Goal: Task Accomplishment & Management: Complete application form

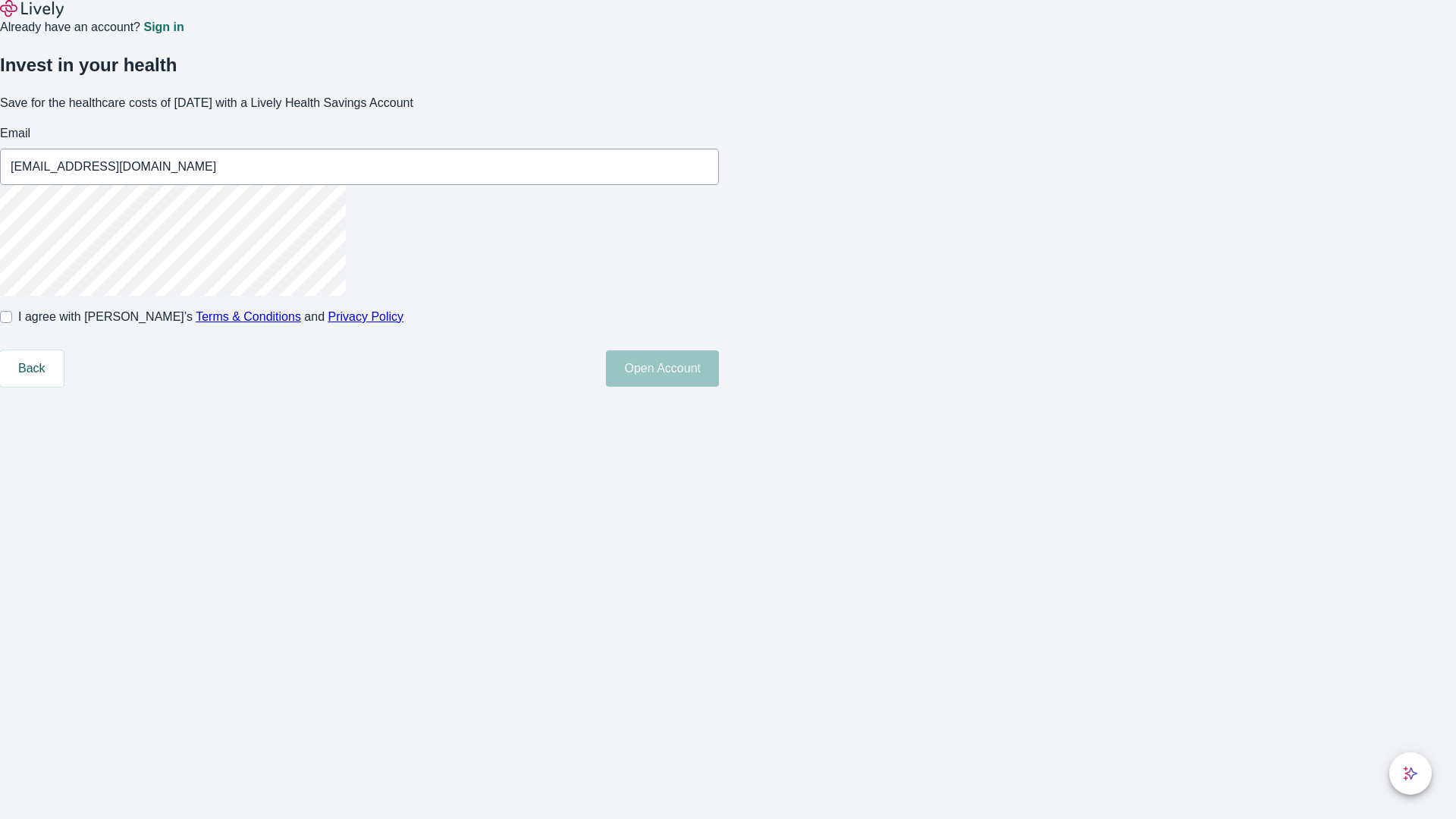
click at [12, 323] on input "I agree with Lively’s Terms & Conditions and Privacy Policy" at bounding box center [6, 317] width 12 height 12
checkbox input "true"
click at [719, 387] on button "Open Account" at bounding box center [662, 368] width 113 height 36
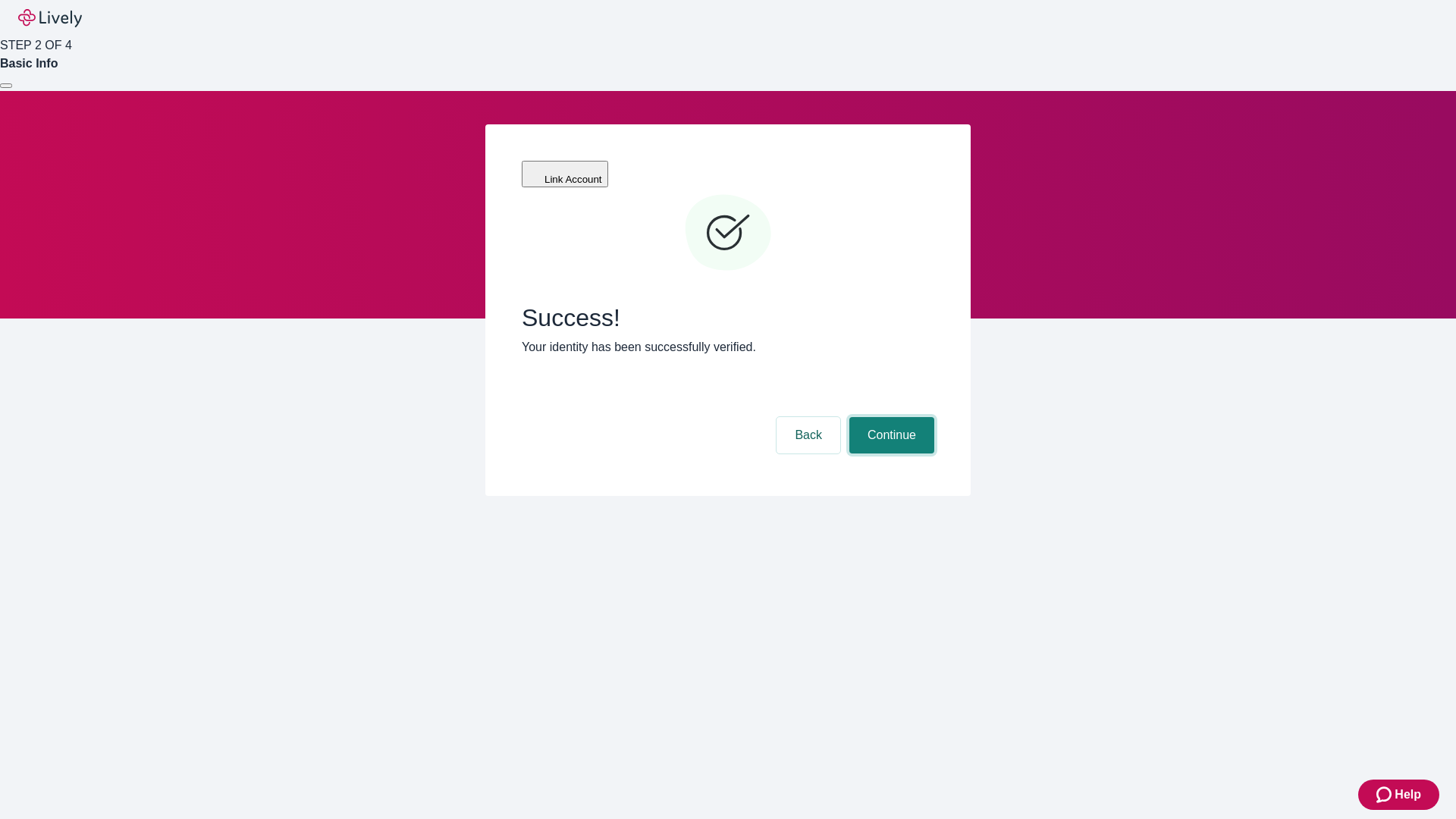
click at [890, 417] on button "Continue" at bounding box center [892, 435] width 85 height 36
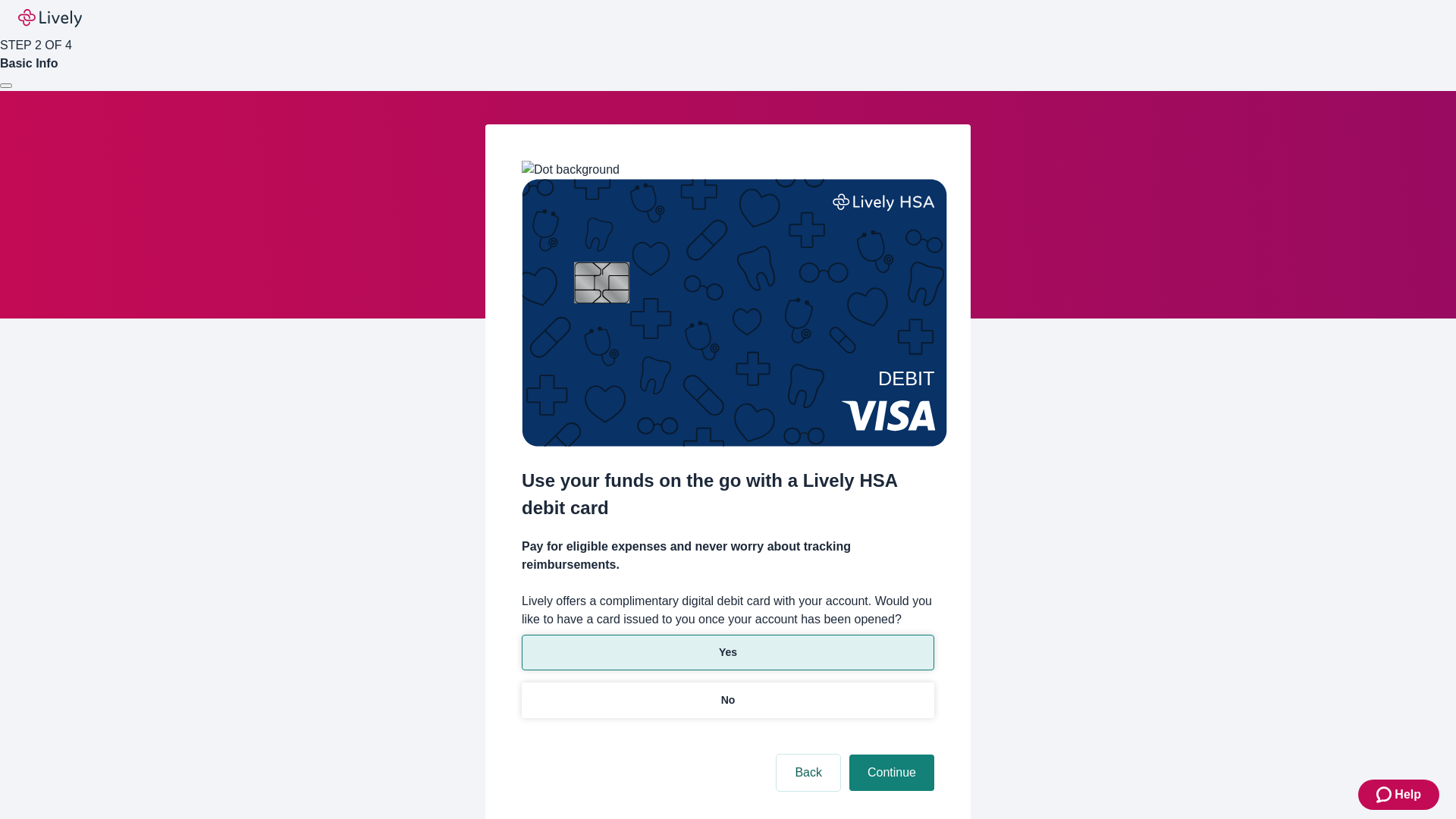
click at [727, 645] on p "Yes" at bounding box center [728, 653] width 18 height 16
click at [890, 754] on button "Continue" at bounding box center [892, 772] width 85 height 36
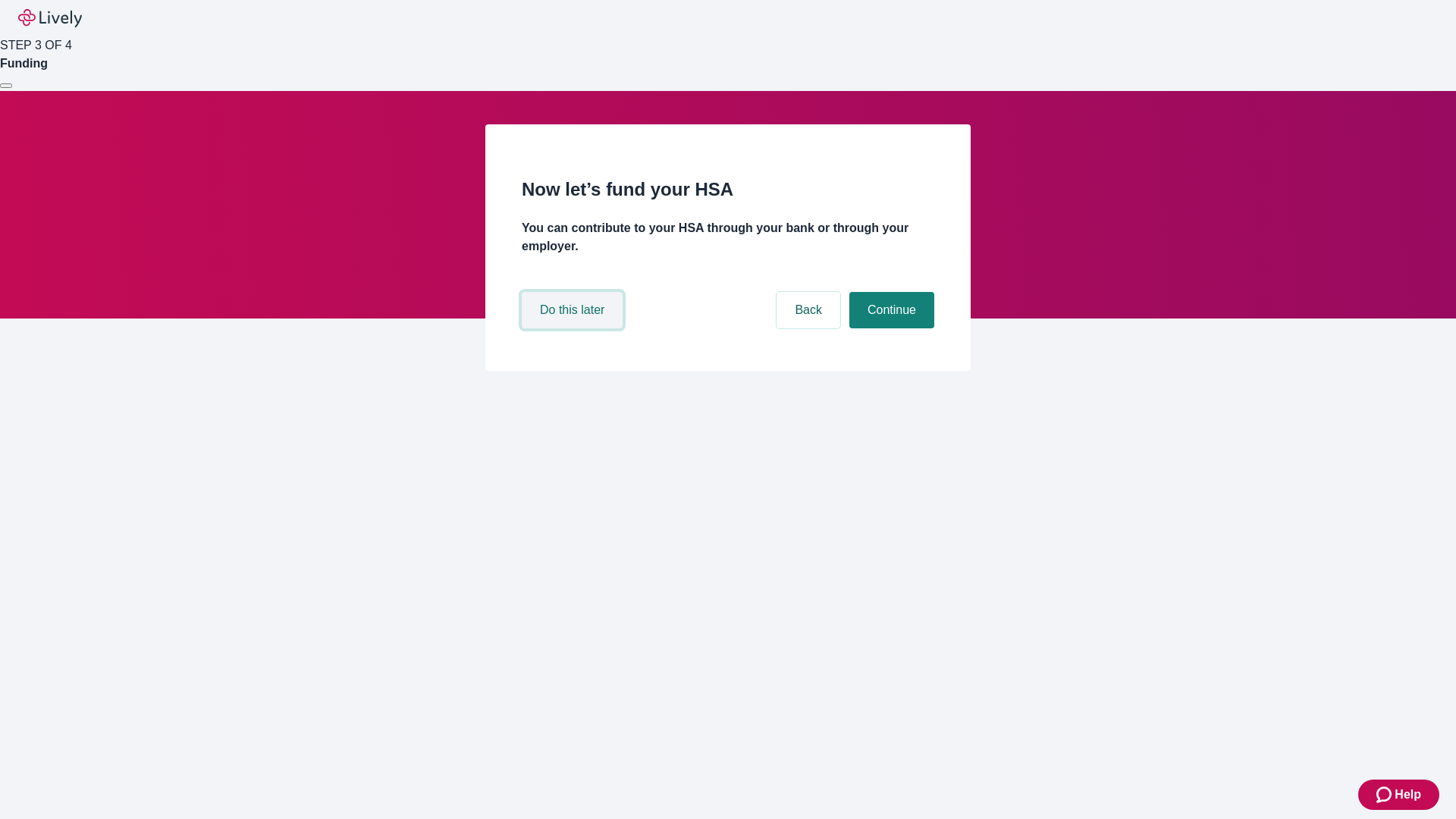
click at [574, 329] on button "Do this later" at bounding box center [572, 309] width 101 height 36
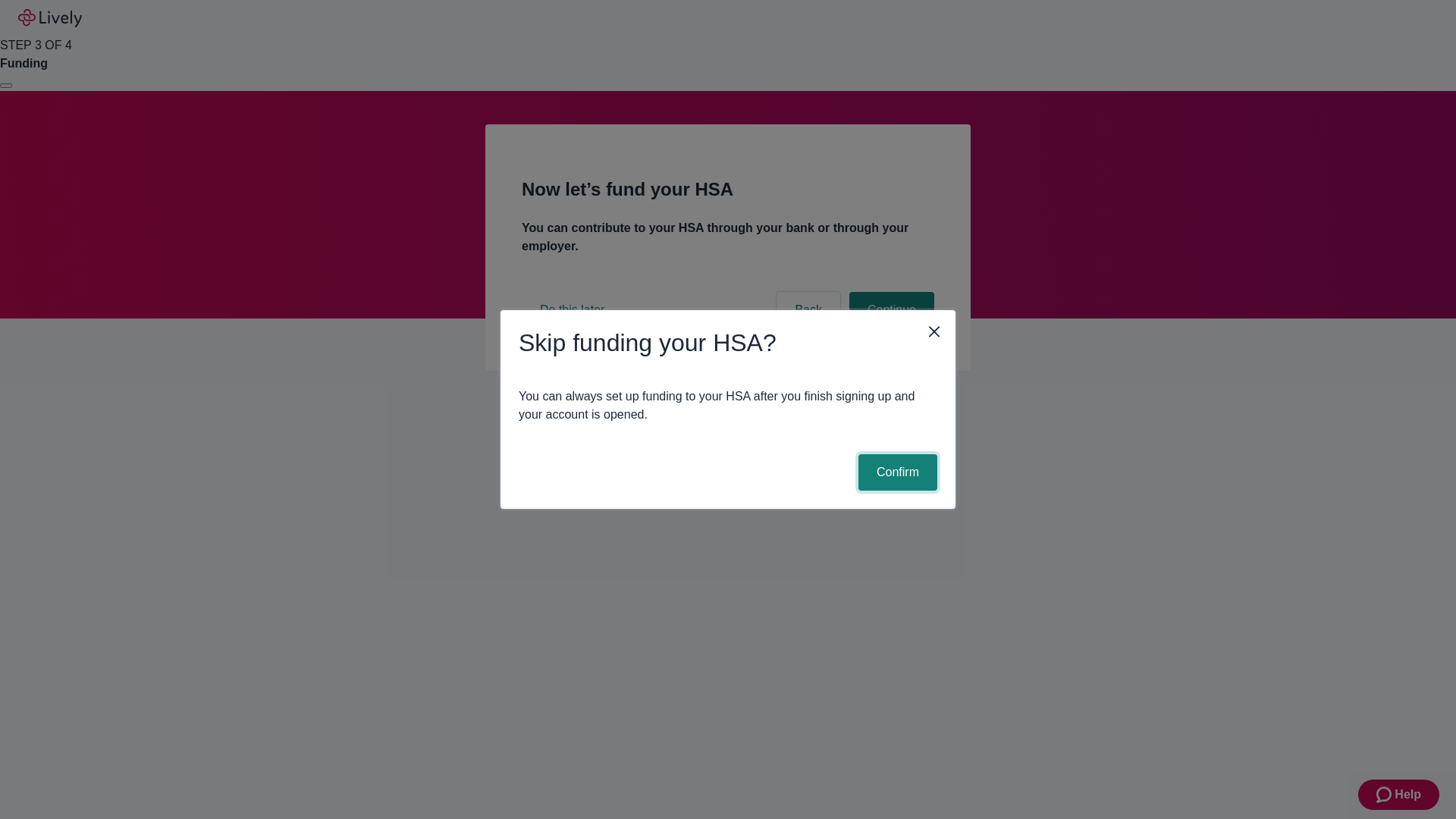
click at [896, 473] on button "Confirm" at bounding box center [897, 472] width 78 height 36
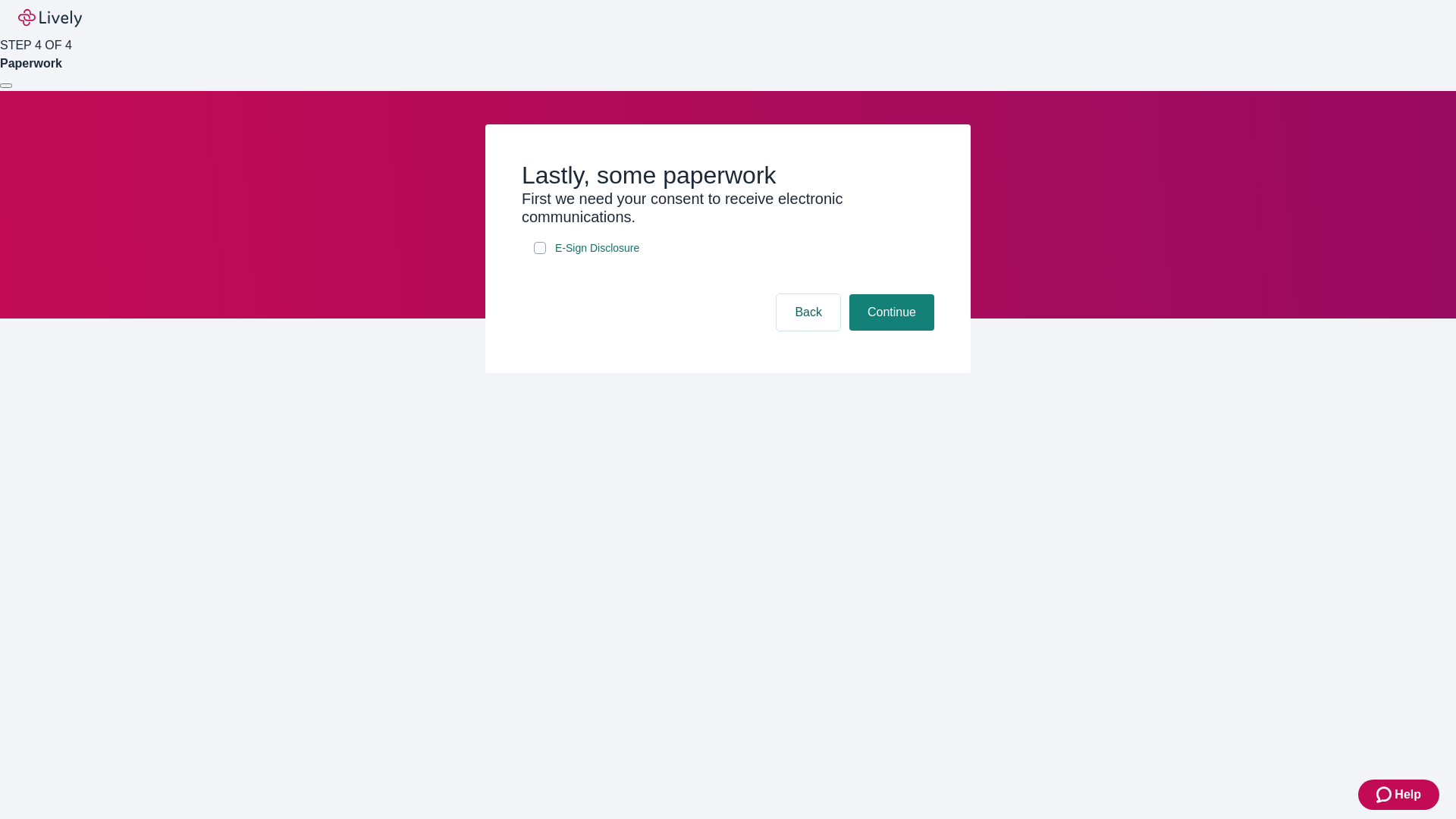
click at [540, 254] on input "E-Sign Disclosure" at bounding box center [540, 248] width 12 height 12
checkbox input "true"
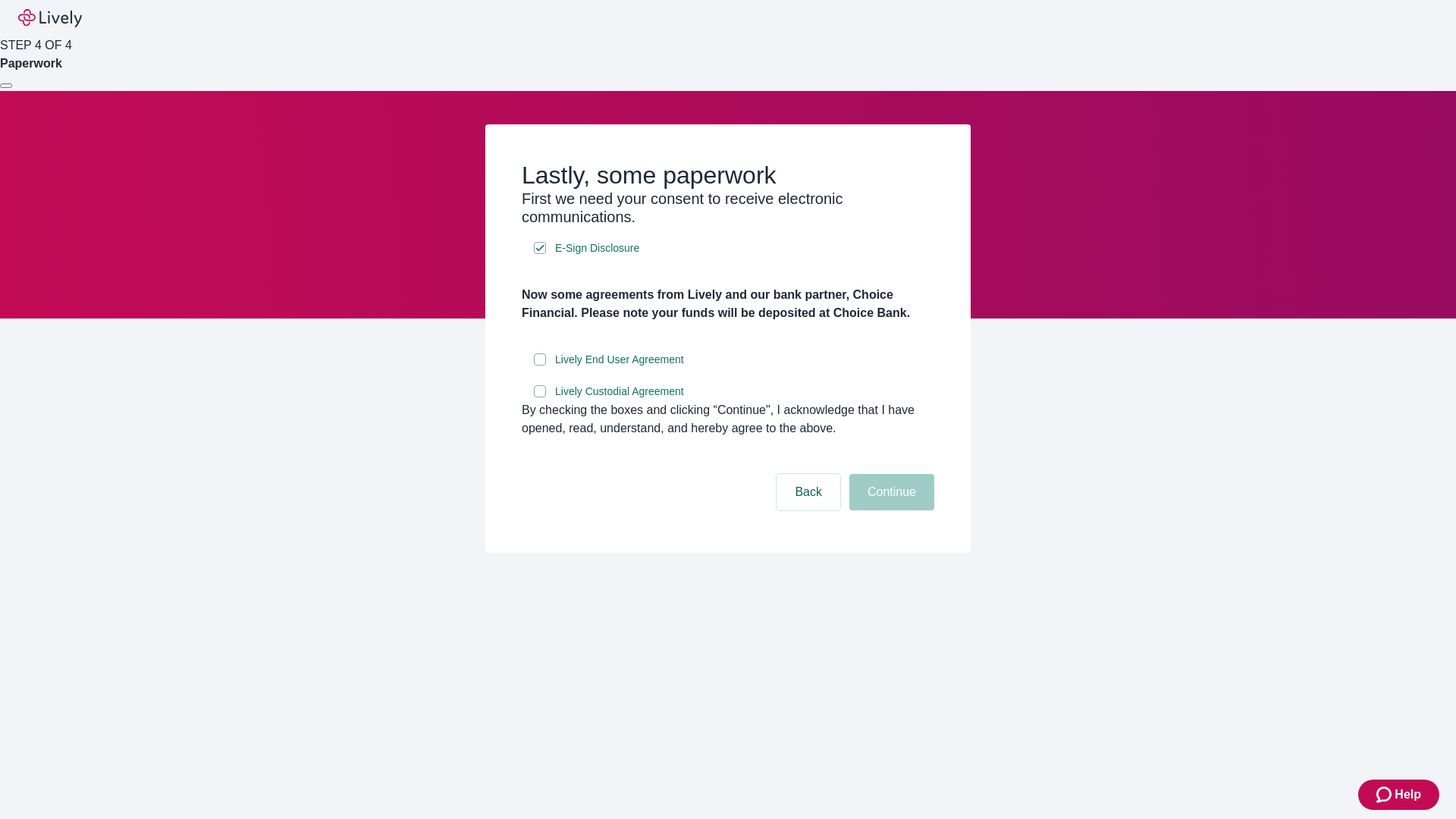
click at [540, 366] on input "Lively End User Agreement" at bounding box center [540, 359] width 12 height 12
checkbox input "true"
click at [540, 397] on input "Lively Custodial Agreement" at bounding box center [540, 392] width 12 height 12
checkbox input "true"
click at [890, 510] on button "Continue" at bounding box center [892, 492] width 85 height 36
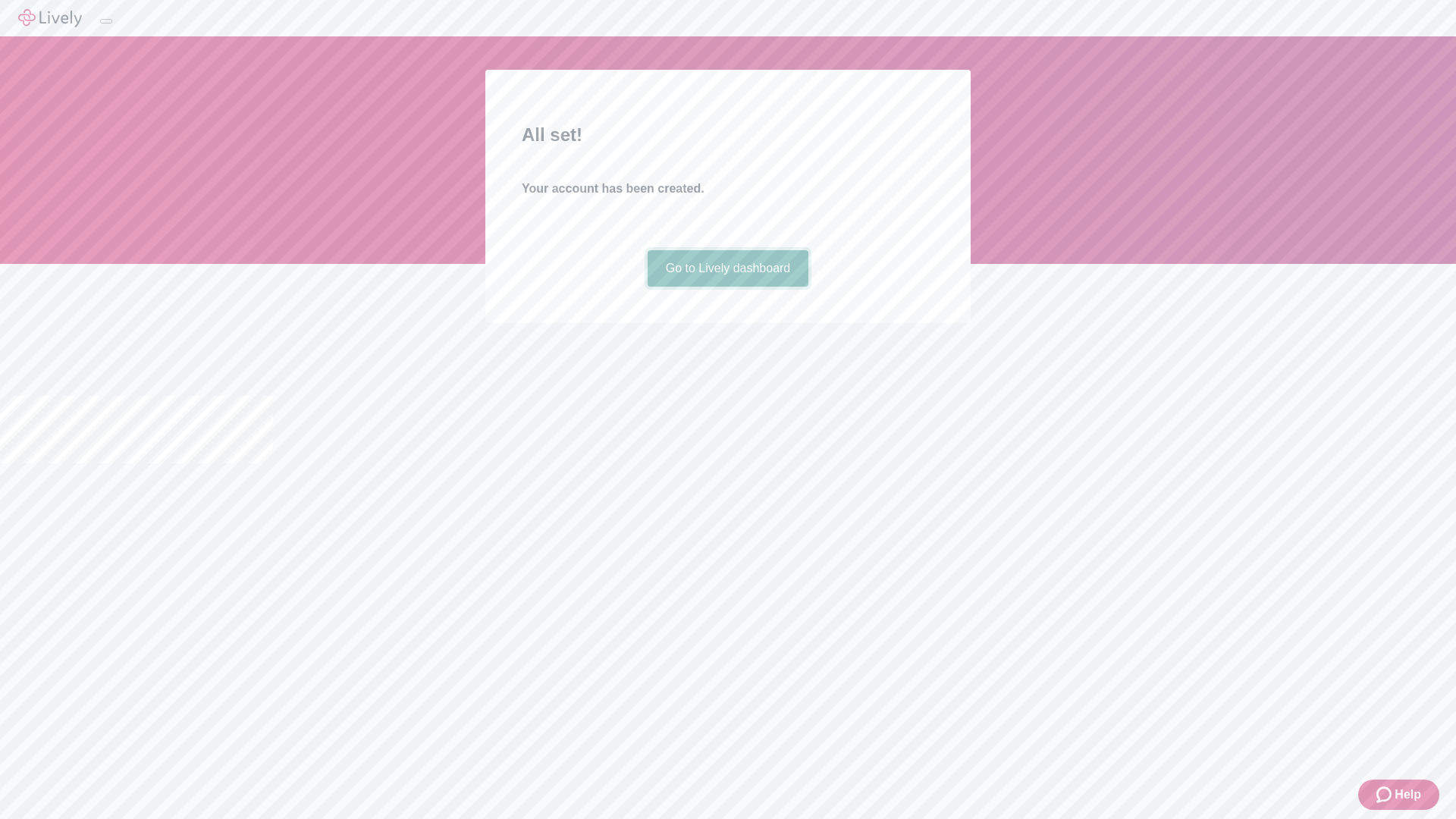
click at [727, 286] on link "Go to Lively dashboard" at bounding box center [728, 268] width 162 height 36
